Goal: Task Accomplishment & Management: Manage account settings

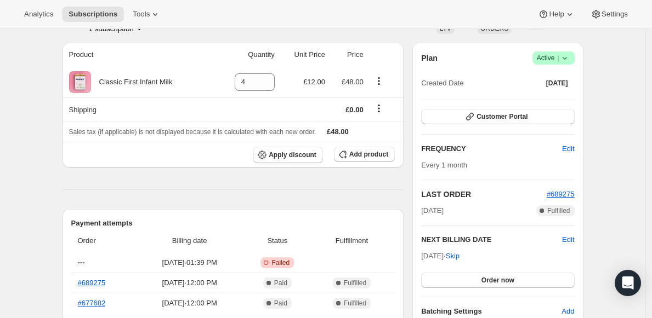
scroll to position [105, 0]
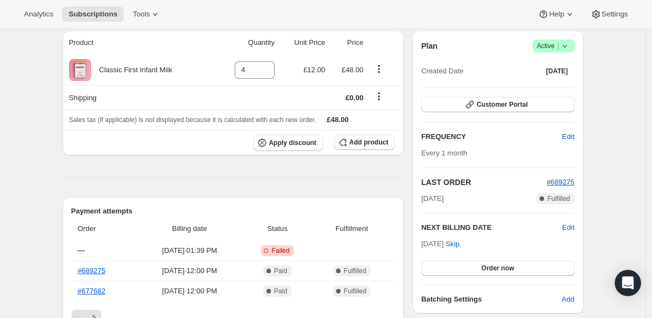
scroll to position [99, 0]
click at [488, 270] on span "Order now" at bounding box center [497, 268] width 33 height 9
click at [498, 268] on span "Click to confirm" at bounding box center [497, 268] width 50 height 9
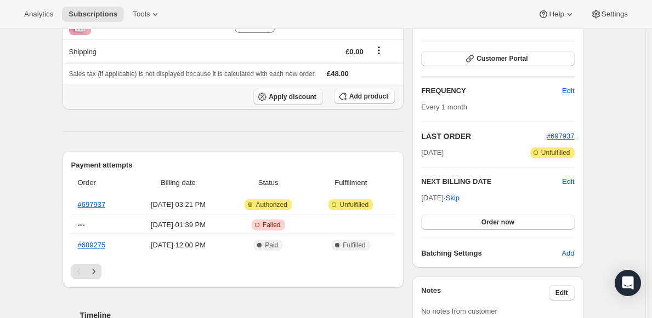
scroll to position [146, 0]
